Goal: Transaction & Acquisition: Purchase product/service

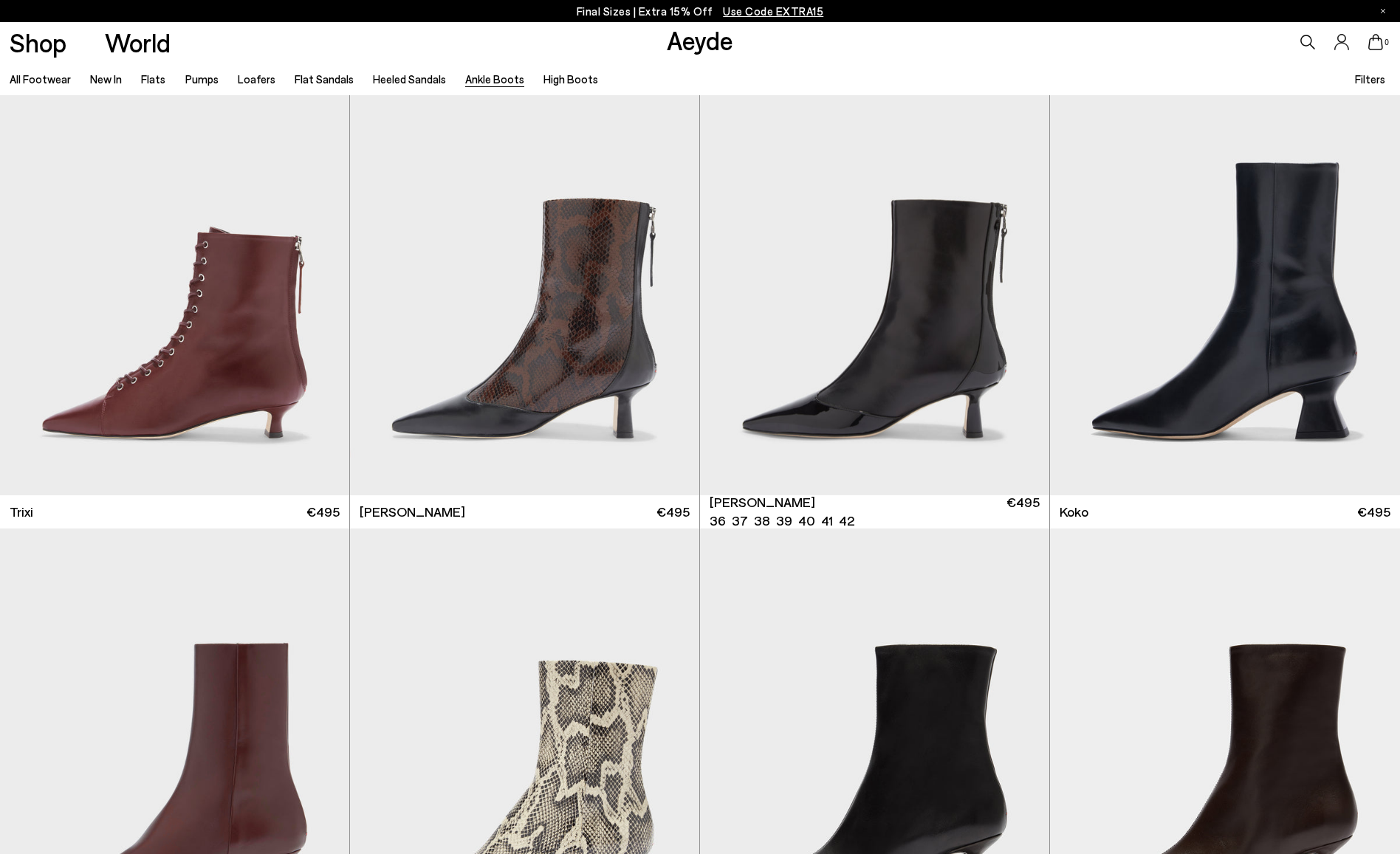
scroll to position [537, 0]
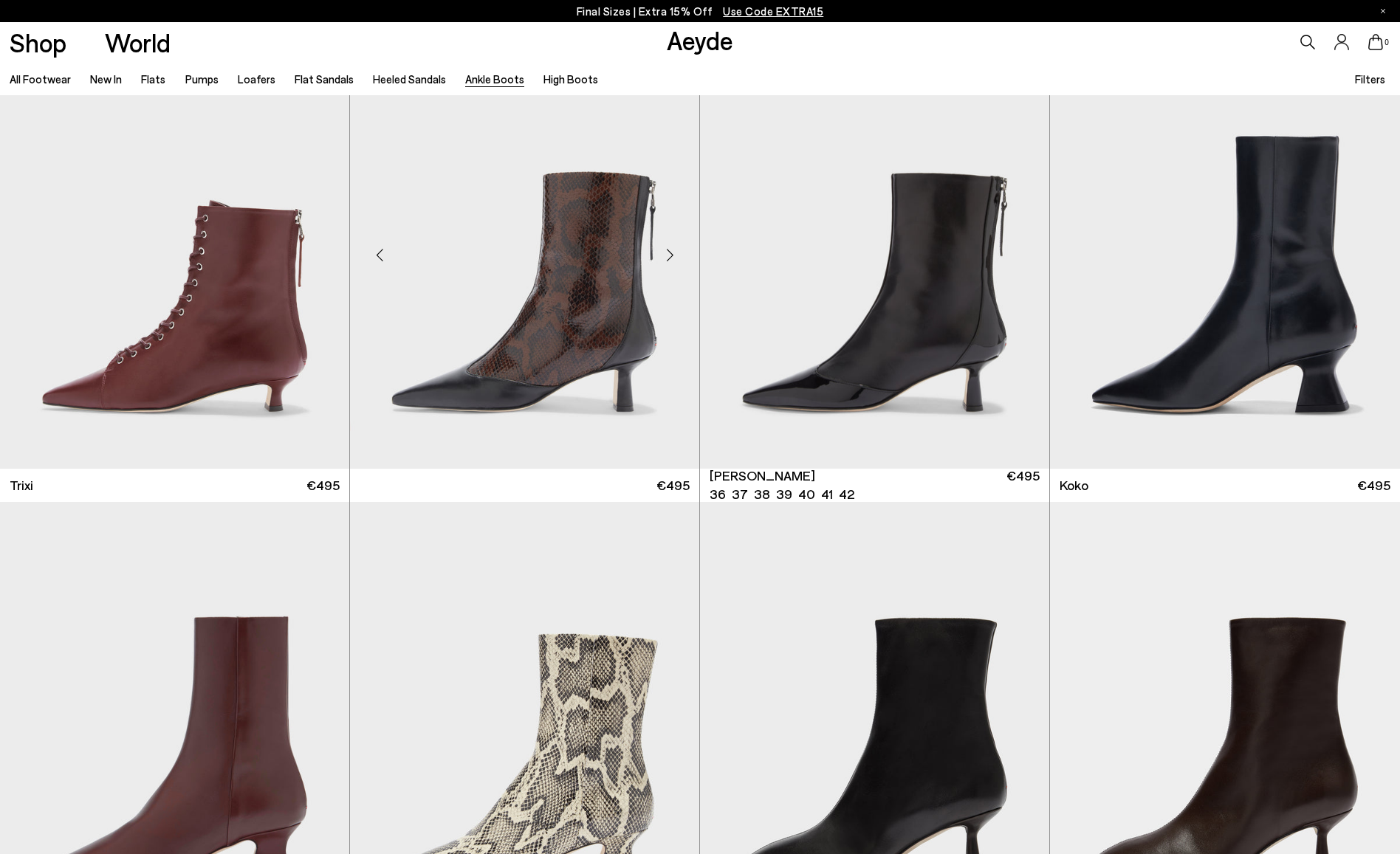
click at [551, 279] on img at bounding box center [525, 249] width 350 height 439
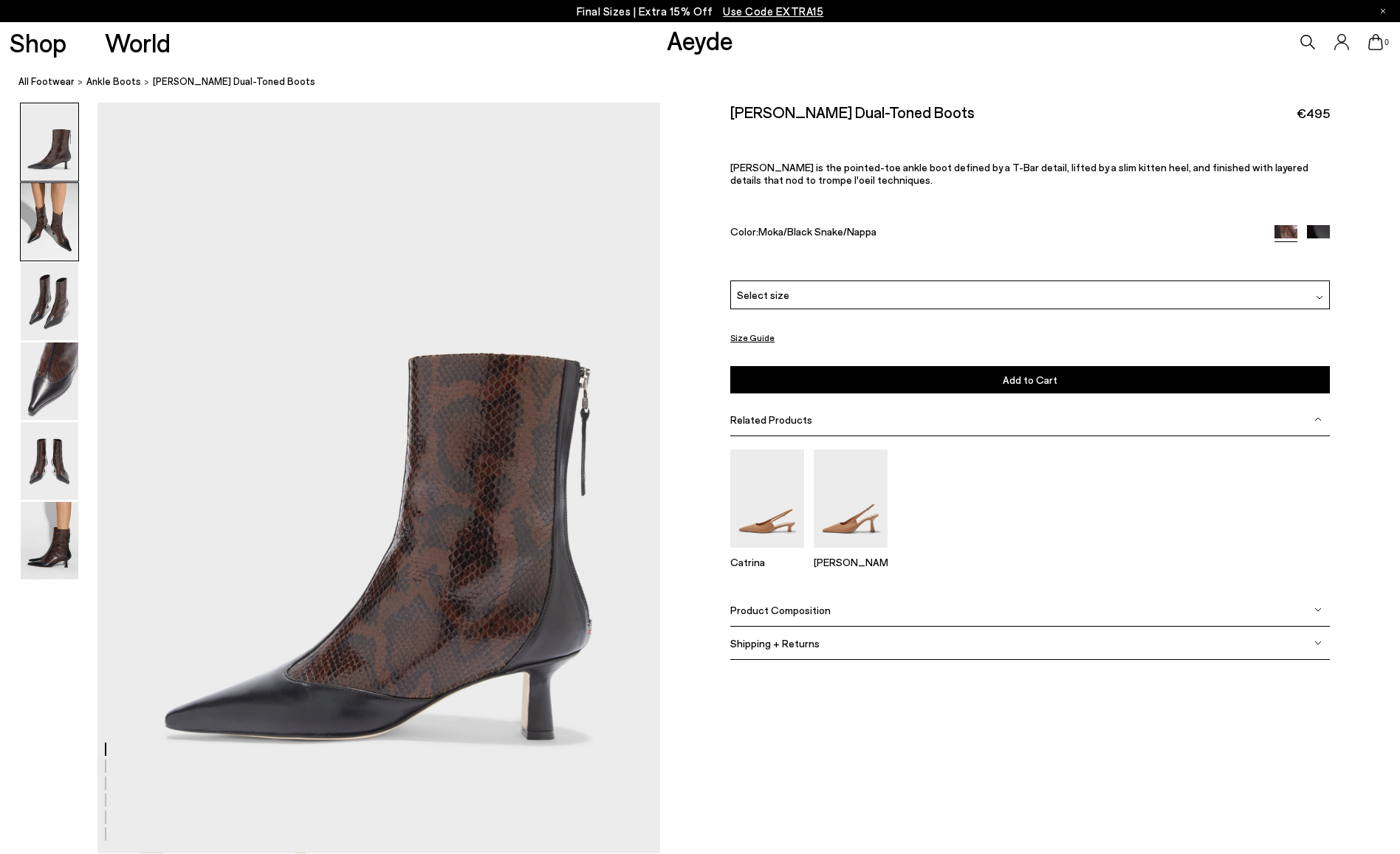
click at [43, 236] on img at bounding box center [49, 222] width 57 height 78
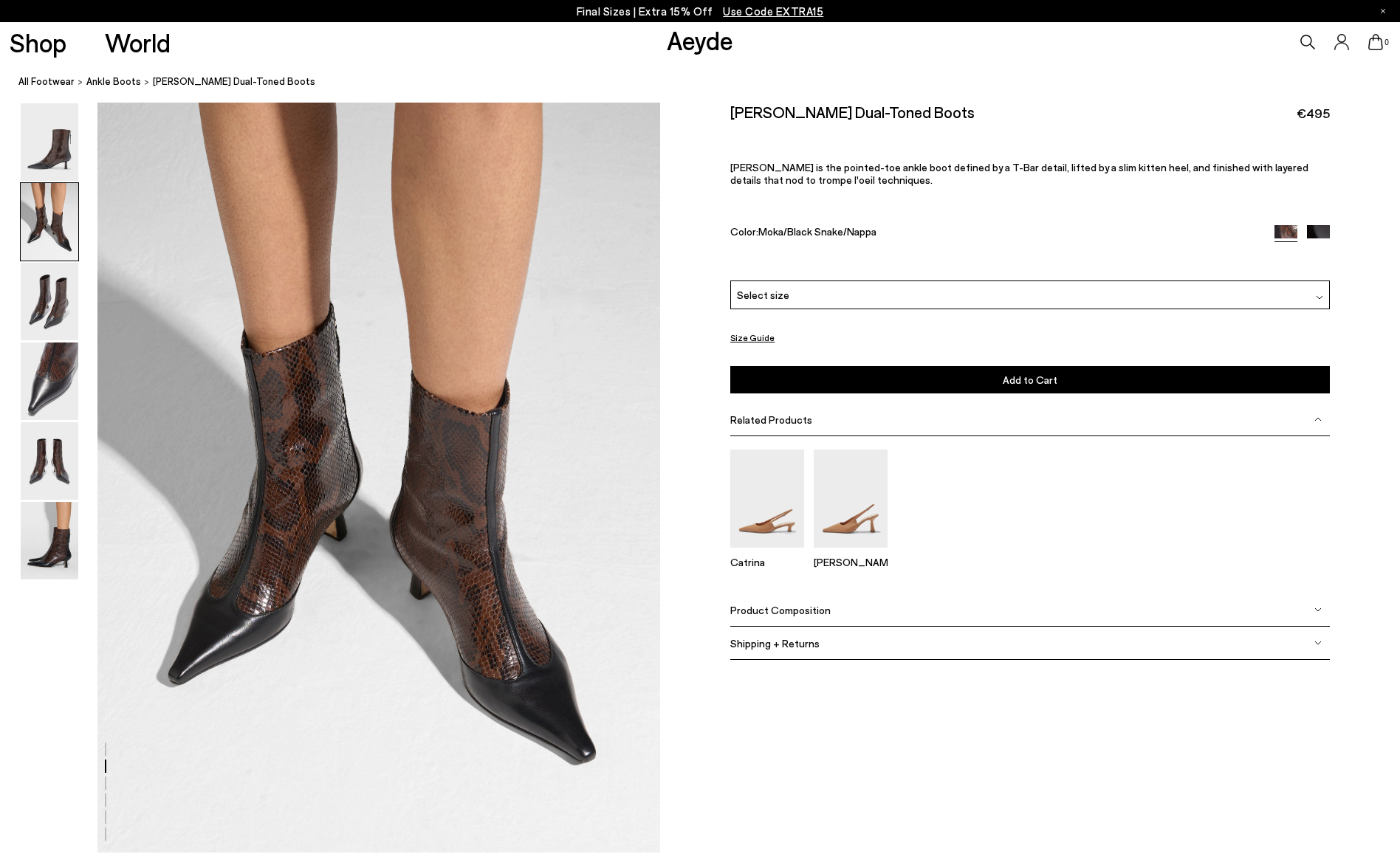
scroll to position [753, 0]
click at [67, 380] on img at bounding box center [49, 381] width 57 height 78
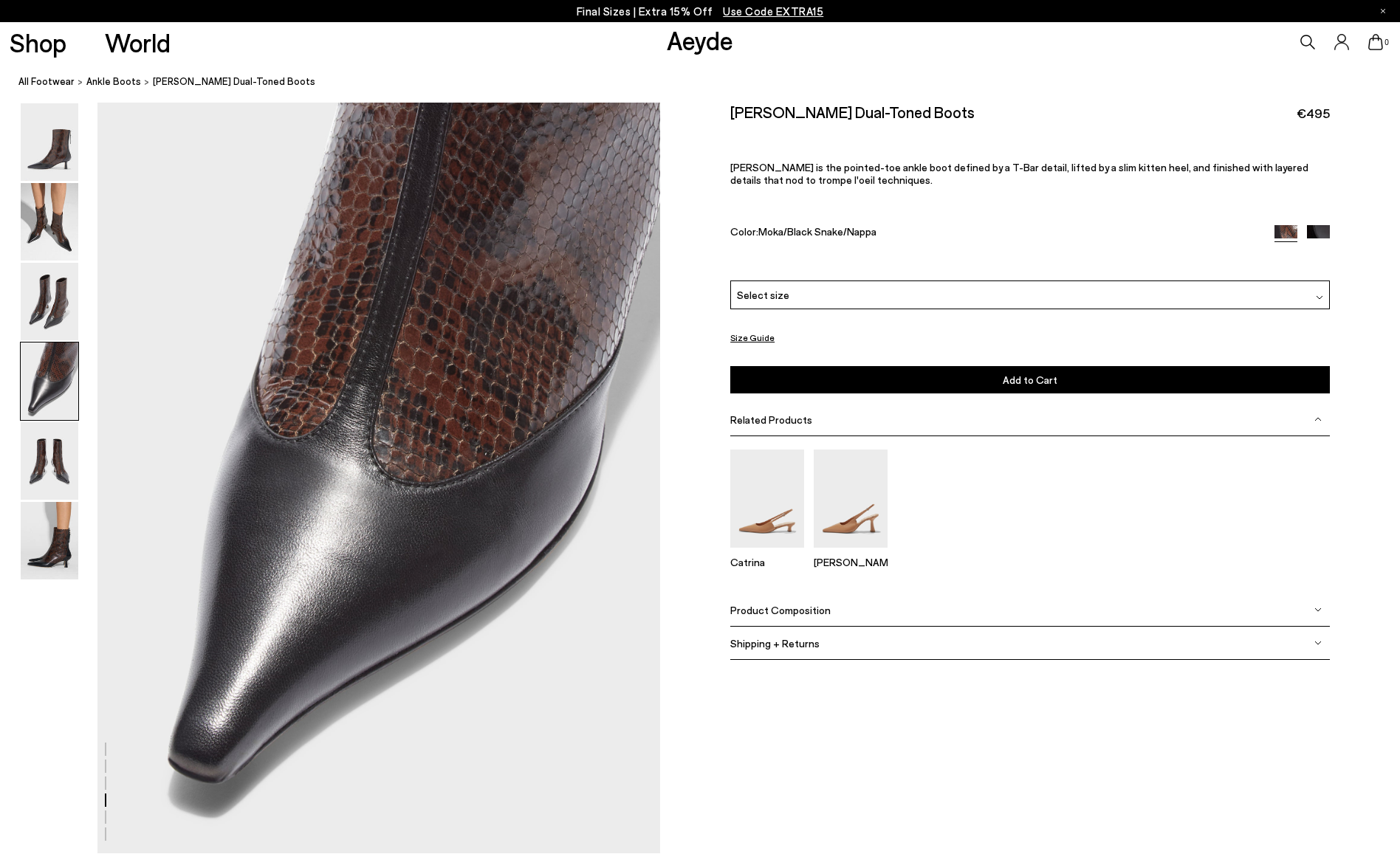
scroll to position [2259, 0]
click at [43, 467] on img at bounding box center [49, 461] width 57 height 78
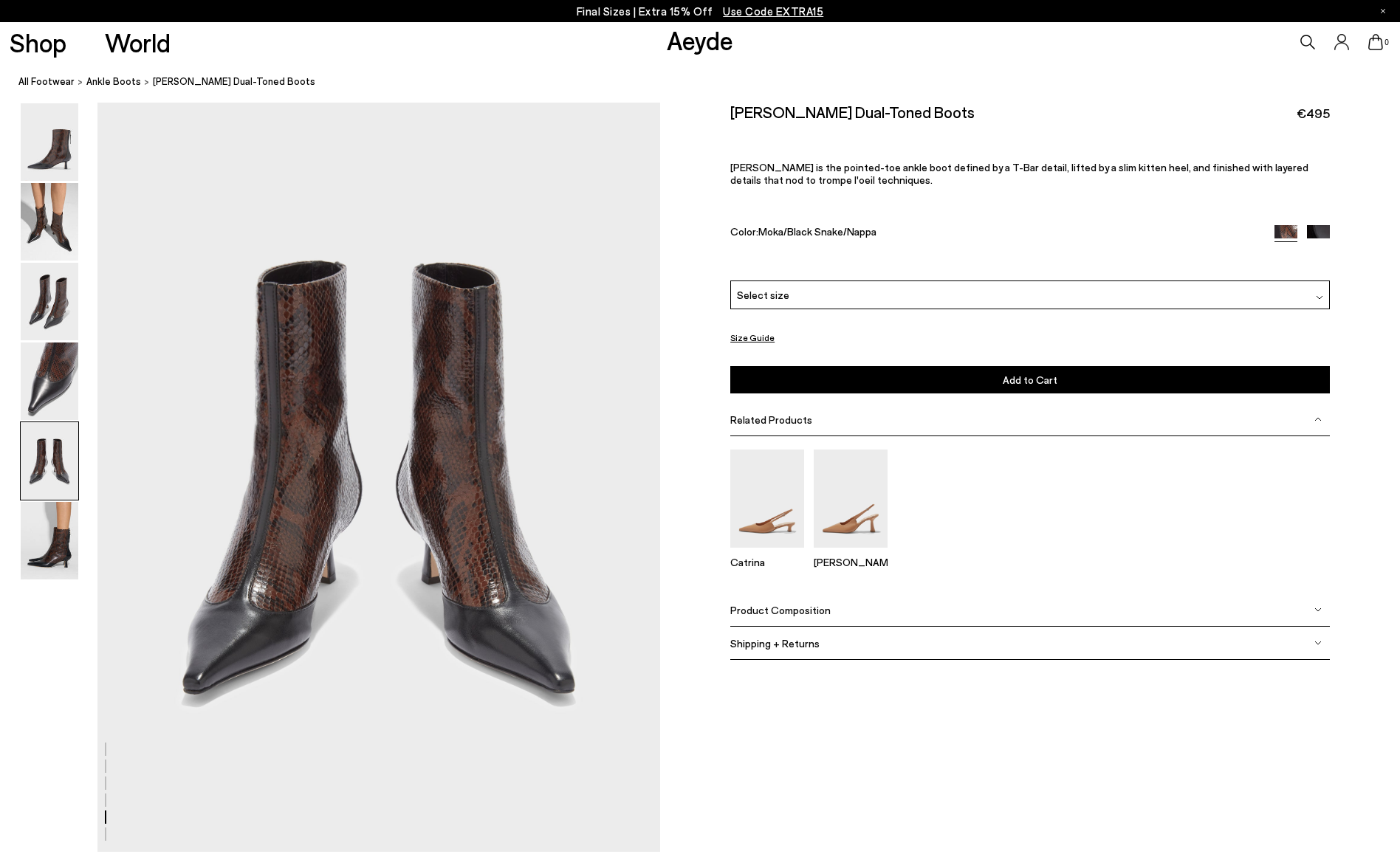
scroll to position [3013, 0]
